Goal: Task Accomplishment & Management: Complete application form

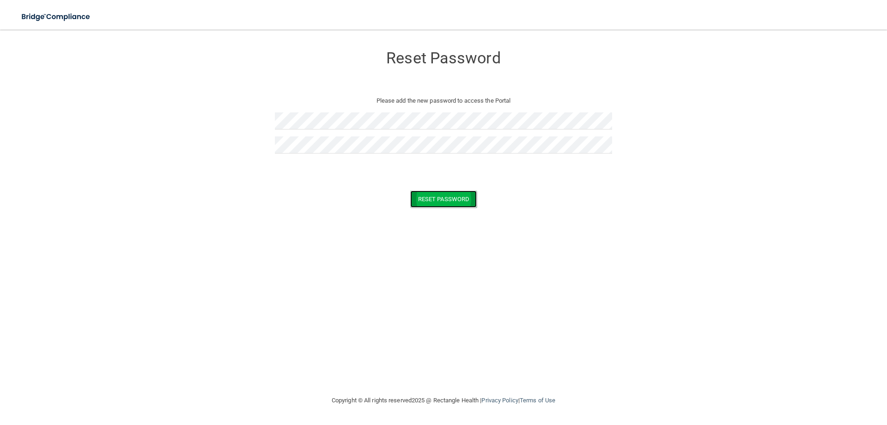
click at [440, 201] on button "Reset Password" at bounding box center [443, 198] width 67 height 17
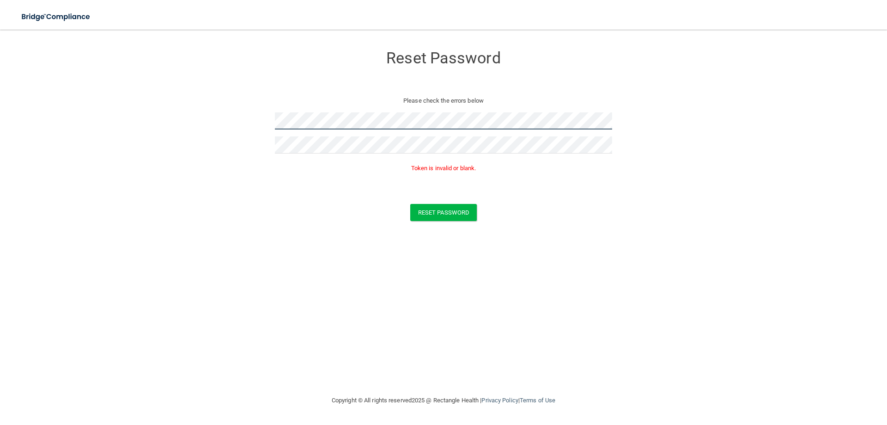
click at [250, 115] on form "Reset Password Please check the errors below Token is invalid or blank. Reset P…" at bounding box center [443, 135] width 850 height 193
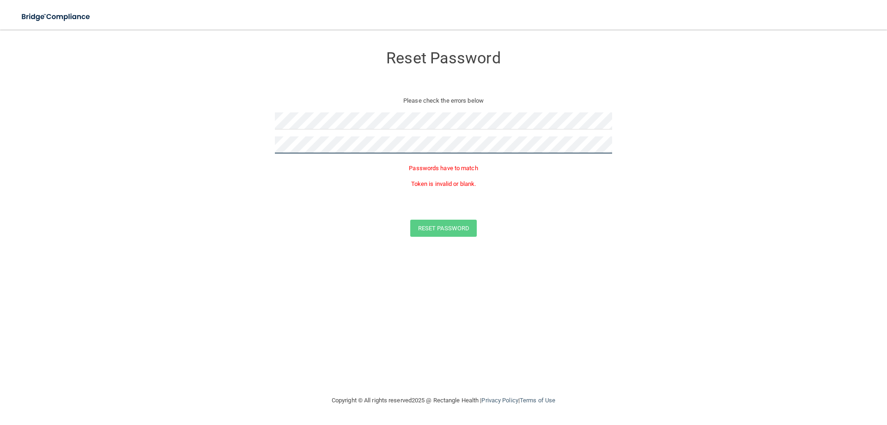
click at [241, 140] on form "Reset Password Please check the errors below Passwords have to match Token is i…" at bounding box center [443, 143] width 850 height 209
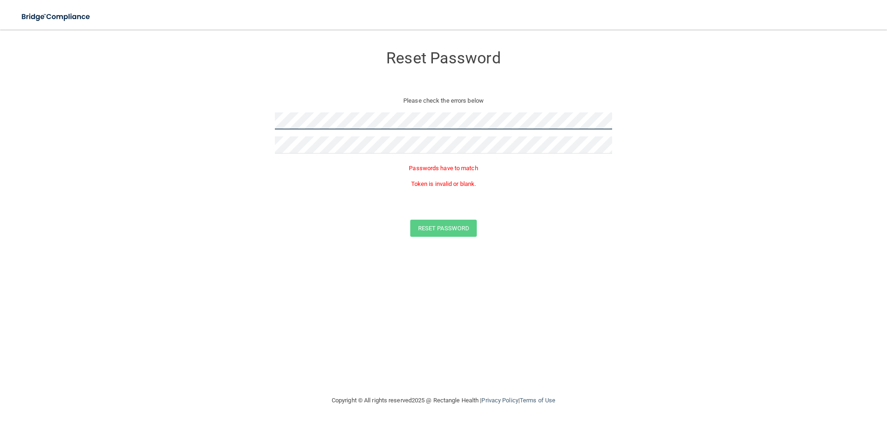
click at [247, 119] on form "Reset Password Please check the errors below Passwords have to match Token is i…" at bounding box center [443, 143] width 850 height 209
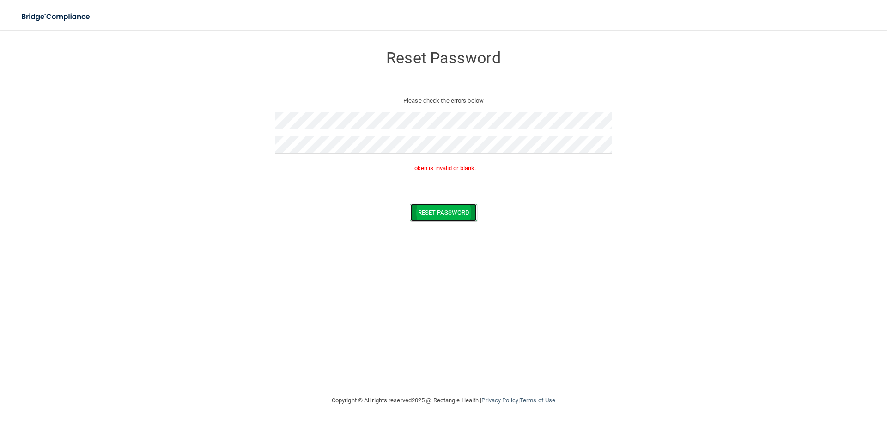
click at [443, 207] on button "Reset Password" at bounding box center [443, 212] width 67 height 17
drag, startPoint x: 482, startPoint y: 175, endPoint x: 411, endPoint y: 171, distance: 70.8
click at [411, 171] on div "Token is invalid or blank." at bounding box center [443, 170] width 337 height 20
copy p "Token is invalid or blank."
click at [249, 108] on form "Reset Password Please check the errors below Token is invalid or blank. Reset P…" at bounding box center [443, 135] width 850 height 193
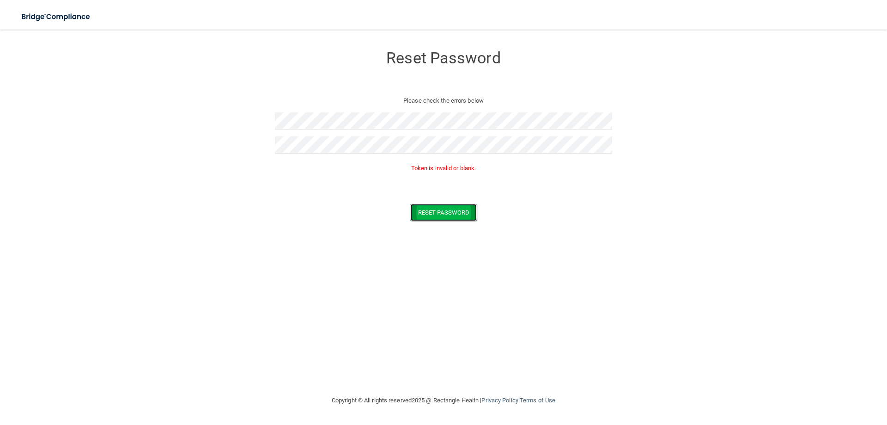
click at [429, 219] on button "Reset Password" at bounding box center [443, 212] width 67 height 17
click at [446, 206] on button "Reset Password" at bounding box center [443, 198] width 67 height 17
